Goal: Find specific fact: Find specific fact

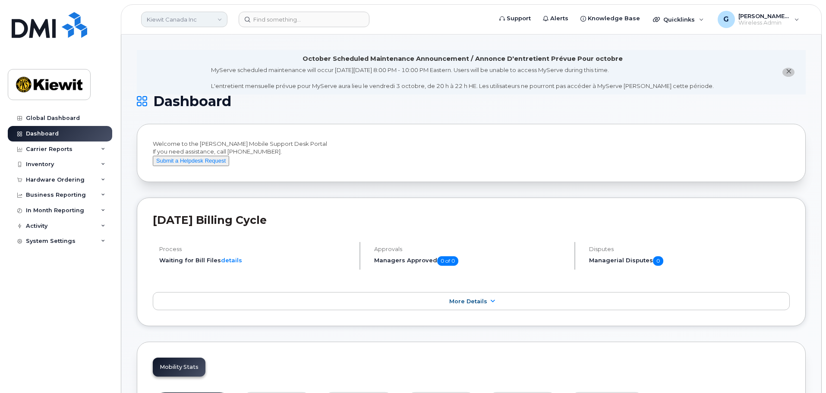
click at [178, 23] on link "Kiewit Canada Inc" at bounding box center [184, 20] width 86 height 16
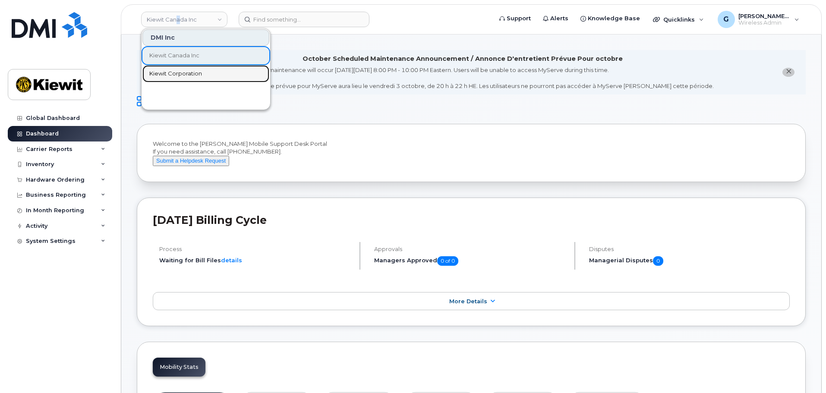
drag, startPoint x: 177, startPoint y: 72, endPoint x: 258, endPoint y: 48, distance: 84.1
click at [177, 72] on span "Kiewit Corporation" at bounding box center [175, 73] width 53 height 9
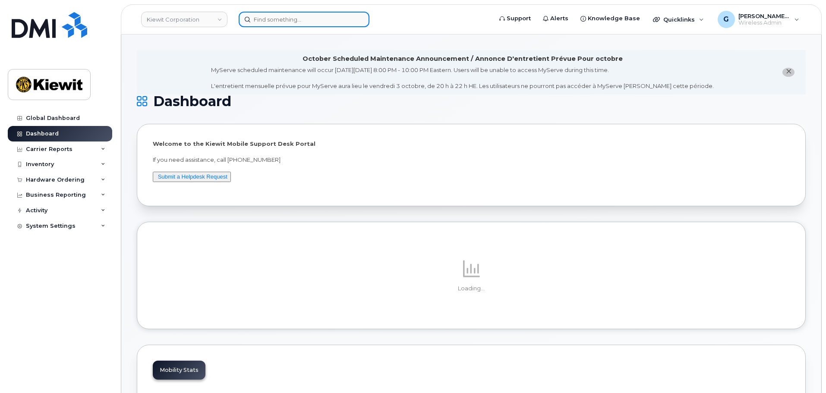
click at [290, 22] on input at bounding box center [304, 20] width 131 height 16
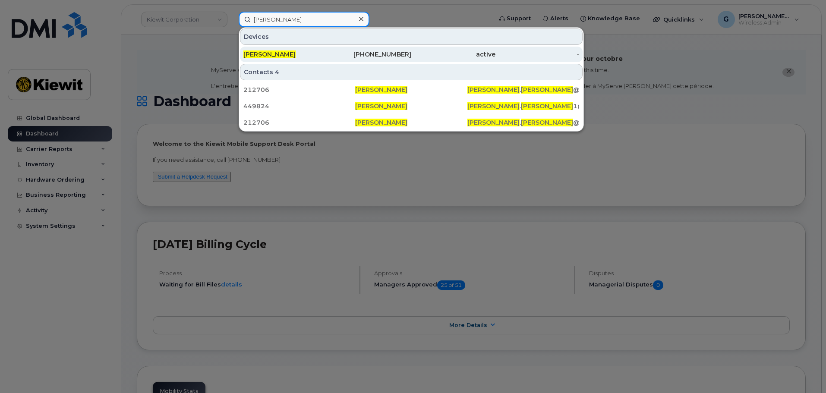
type input "[PERSON_NAME]"
click at [324, 57] on div "[PERSON_NAME]" at bounding box center [285, 54] width 84 height 9
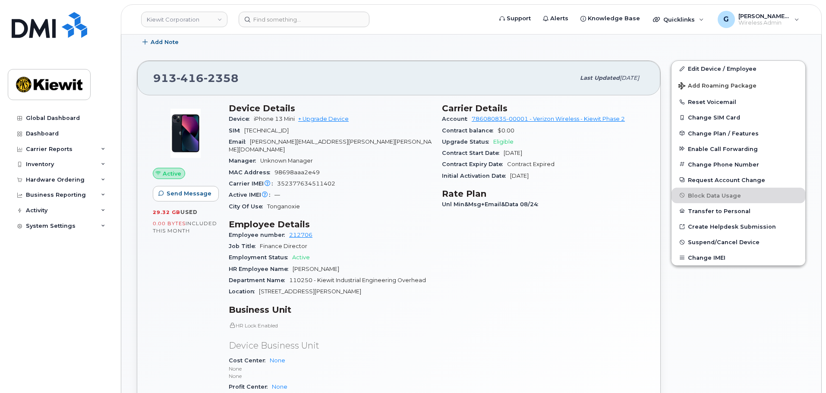
scroll to position [173, 0]
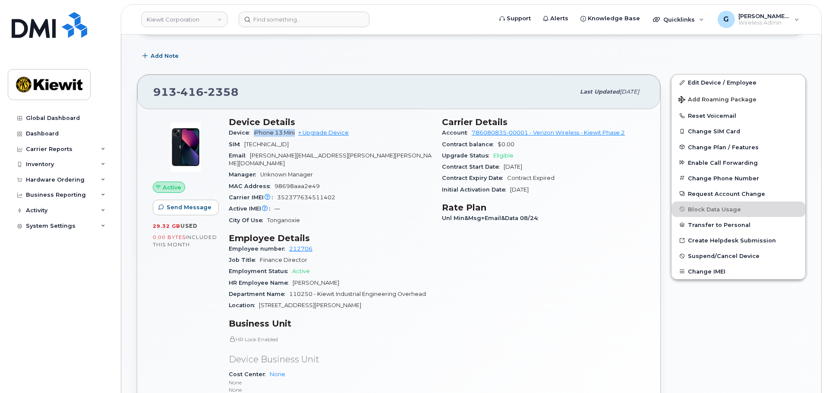
drag, startPoint x: 297, startPoint y: 135, endPoint x: 255, endPoint y: 132, distance: 41.9
click at [255, 132] on span "iPhone 13 Mini" at bounding box center [274, 132] width 41 height 6
copy span "iPhone 13 Mini"
